Goal: Obtain resource: Download file/media

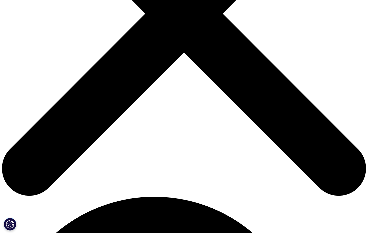
scroll to position [176, 0]
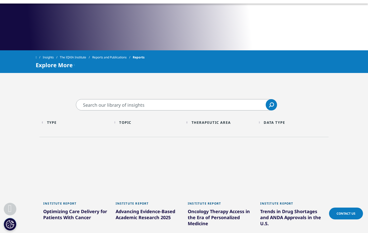
click at [204, 105] on input "Search" at bounding box center [176, 104] width 201 height 11
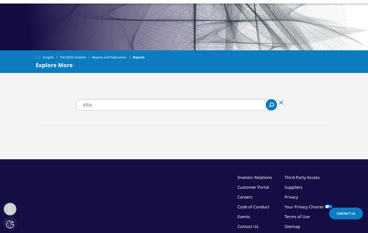
drag, startPoint x: 100, startPoint y: 106, endPoint x: 74, endPoint y: 106, distance: 26.6
click at [73, 106] on div "KPIs KPIs Clear Search Loading" at bounding box center [184, 104] width 226 height 11
type input "launch"
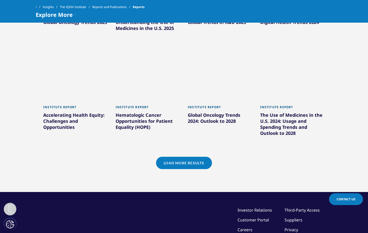
scroll to position [452, 0]
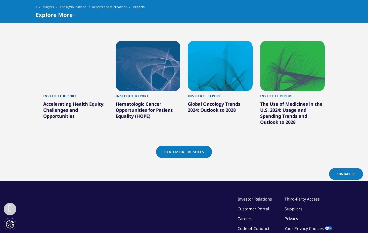
click at [197, 150] on link "Load More Results" at bounding box center [184, 152] width 56 height 12
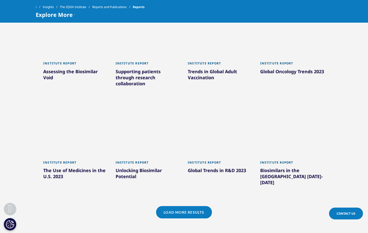
scroll to position [704, 0]
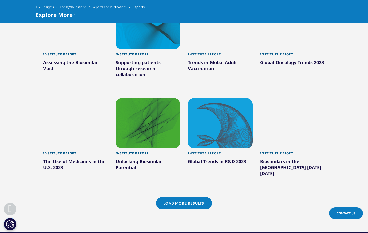
click at [194, 197] on link "Load More Results" at bounding box center [184, 203] width 56 height 12
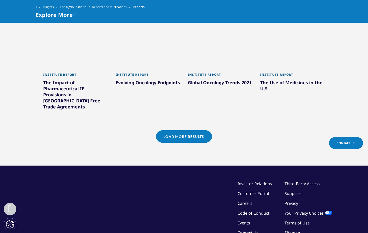
scroll to position [1081, 0]
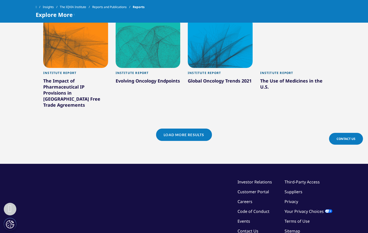
click at [186, 128] on link "Load More Results" at bounding box center [184, 134] width 56 height 12
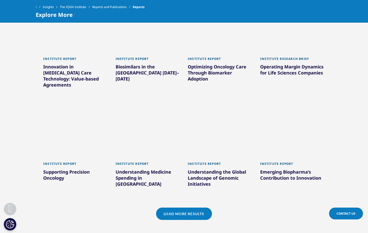
scroll to position [1307, 0]
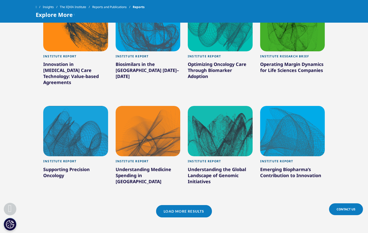
click at [193, 205] on link "Load More Results" at bounding box center [184, 211] width 56 height 12
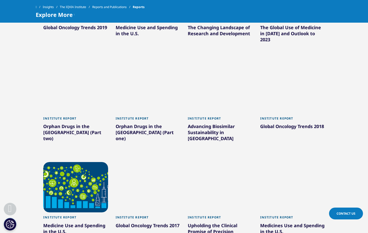
scroll to position [1558, 0]
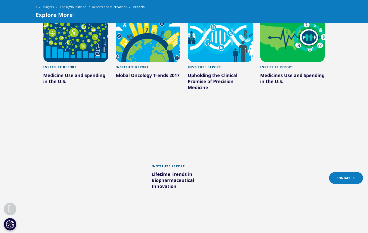
scroll to position [1709, 0]
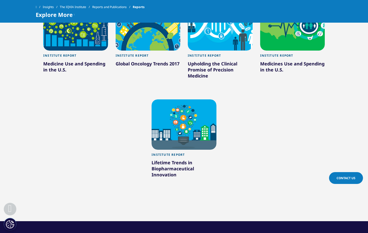
click at [172, 159] on div "Lifetime Trends in Biopharmaceutical Innovation" at bounding box center [184, 169] width 65 height 20
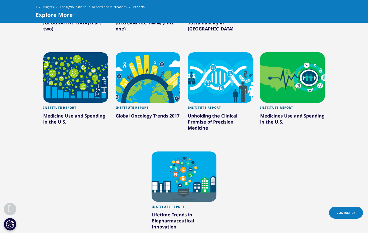
scroll to position [1634, 0]
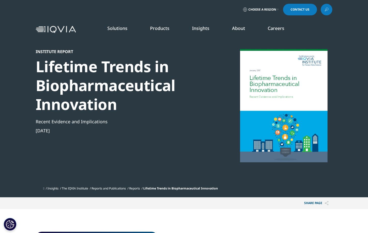
scroll to position [1054, 297]
click at [135, 72] on link "Launch Strategy & Management" at bounding box center [142, 73] width 85 height 6
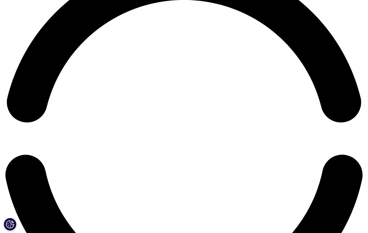
scroll to position [779, 0]
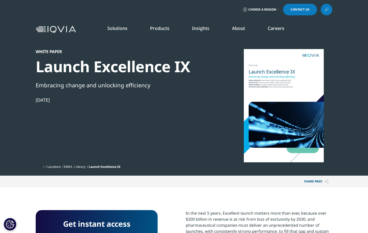
scroll to position [84, 297]
click at [121, 225] on h4 "Get instant access" at bounding box center [96, 223] width 107 height 13
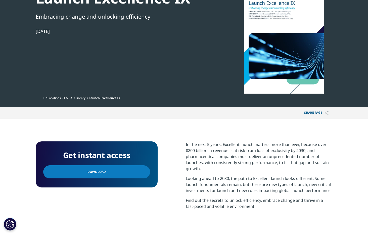
scroll to position [101, 0]
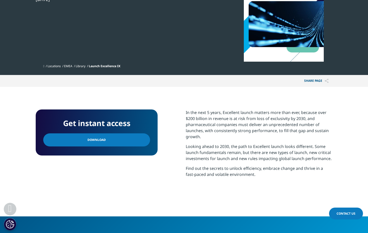
click at [109, 140] on link "Download" at bounding box center [96, 139] width 107 height 13
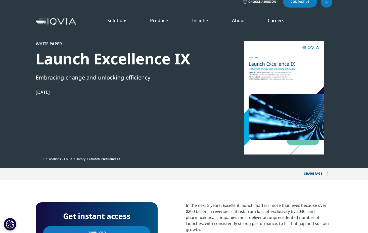
scroll to position [0, 0]
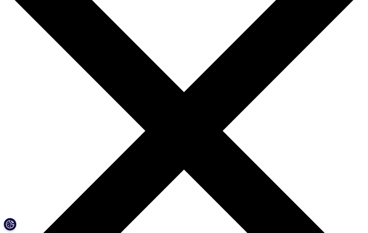
scroll to position [101, 0]
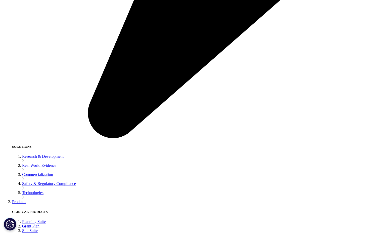
scroll to position [779, 0]
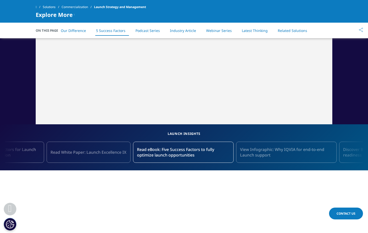
click at [351, 151] on icon at bounding box center [351, 152] width 9 height 11
click at [352, 156] on icon at bounding box center [351, 152] width 9 height 11
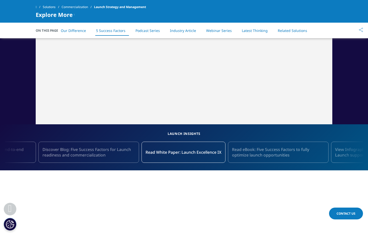
click at [350, 154] on icon at bounding box center [351, 152] width 9 height 11
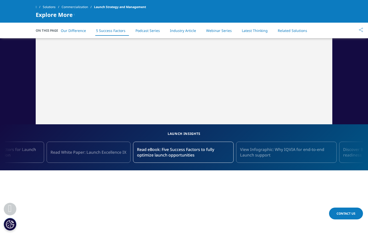
click at [350, 154] on icon at bounding box center [351, 152] width 9 height 11
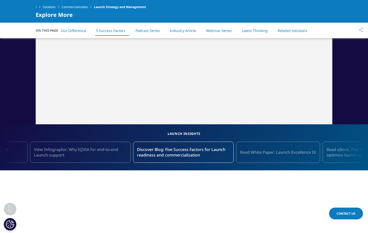
click at [178, 153] on span "Discover Blog: Five Success Factors for Launch readiness and commercialization" at bounding box center [183, 152] width 92 height 11
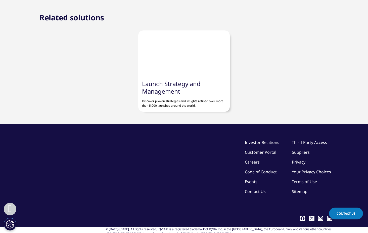
scroll to position [855, 0]
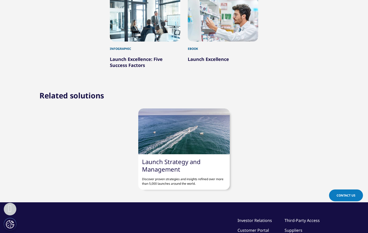
click at [205, 60] on link "Launch Excellence" at bounding box center [208, 59] width 41 height 6
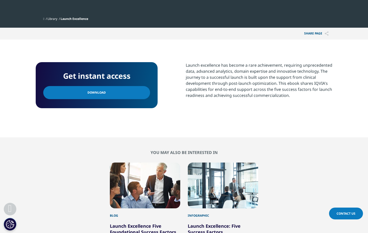
scroll to position [151, 0]
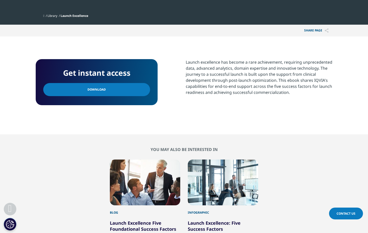
click at [120, 93] on link "Download" at bounding box center [96, 89] width 107 height 13
